Goal: Answer question/provide support

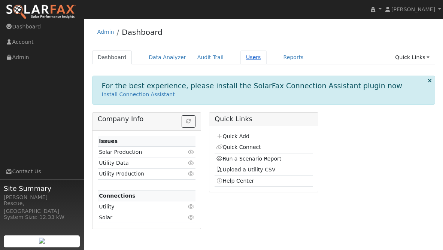
click at [244, 58] on link "Users" at bounding box center [253, 58] width 26 height 14
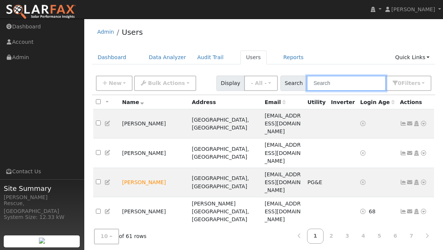
click at [337, 83] on input "text" at bounding box center [346, 83] width 79 height 15
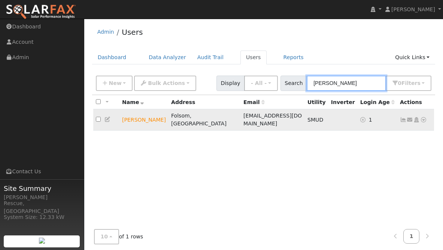
type input "denise"
click at [424, 117] on icon at bounding box center [423, 119] width 7 height 5
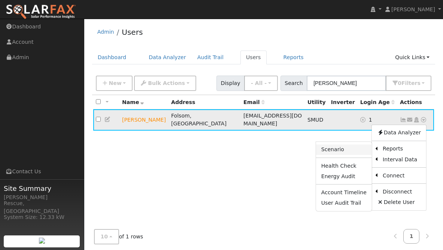
click at [338, 148] on link "Scenario" at bounding box center [344, 150] width 56 height 10
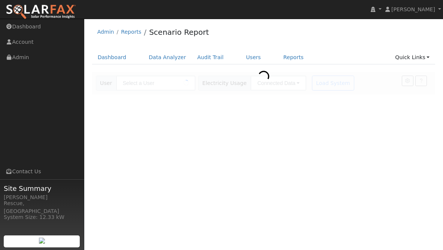
type input "[PERSON_NAME]"
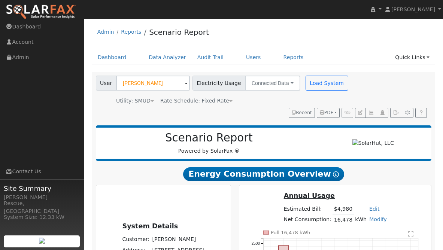
click at [352, 147] on img at bounding box center [373, 143] width 42 height 8
